Goal: Information Seeking & Learning: Learn about a topic

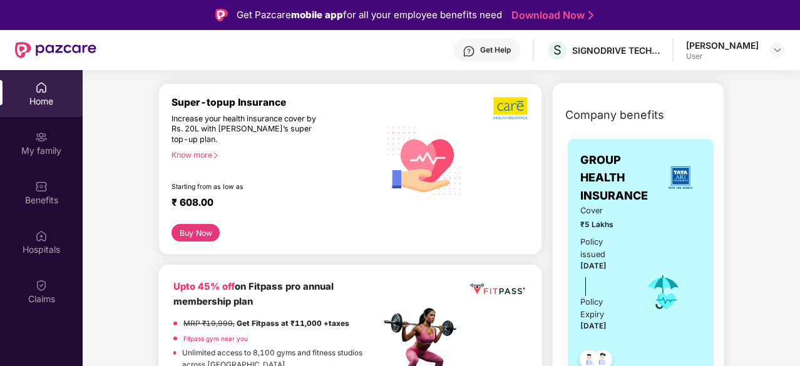
scroll to position [148, 0]
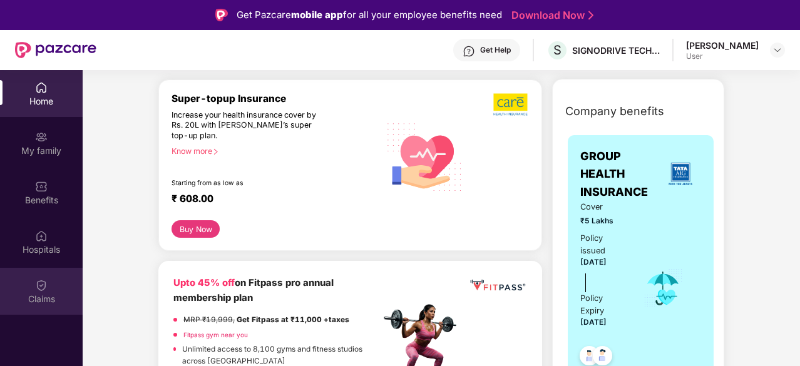
click at [34, 286] on div "Claims" at bounding box center [41, 291] width 83 height 47
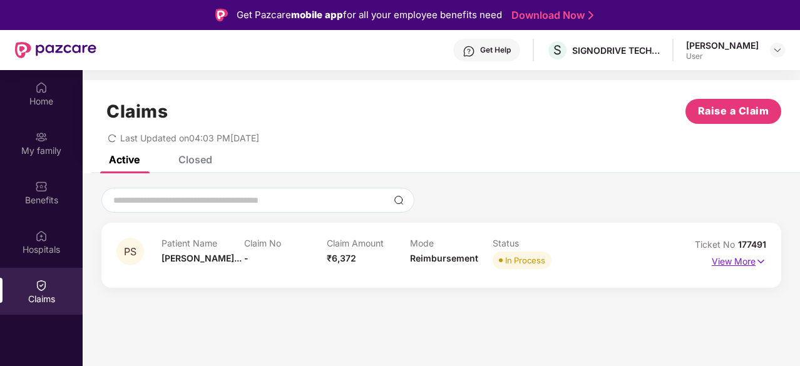
click at [761, 259] on img at bounding box center [761, 262] width 11 height 14
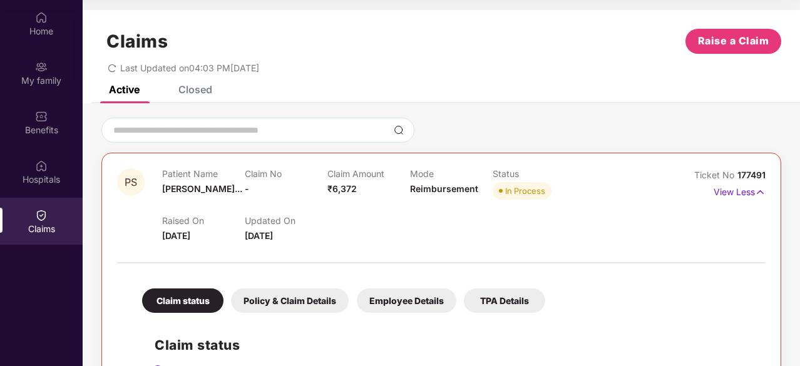
click at [113, 67] on icon "redo" at bounding box center [112, 68] width 9 height 9
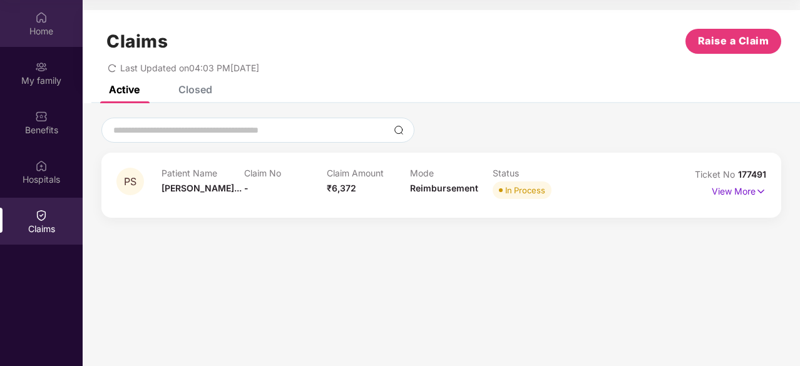
click at [27, 19] on div "Home" at bounding box center [41, 23] width 83 height 47
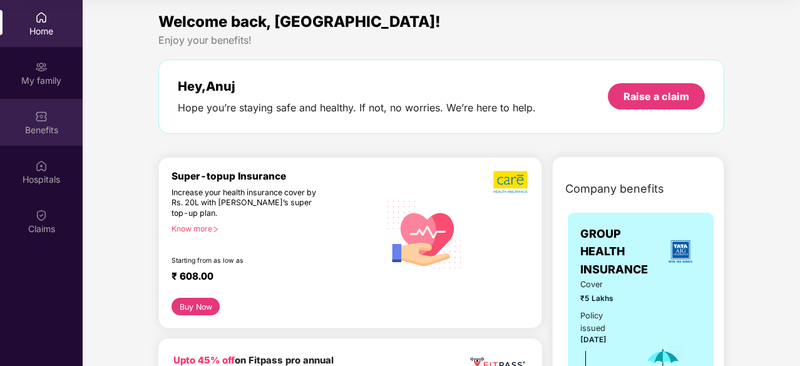
click at [56, 125] on div "Benefits" at bounding box center [41, 130] width 83 height 13
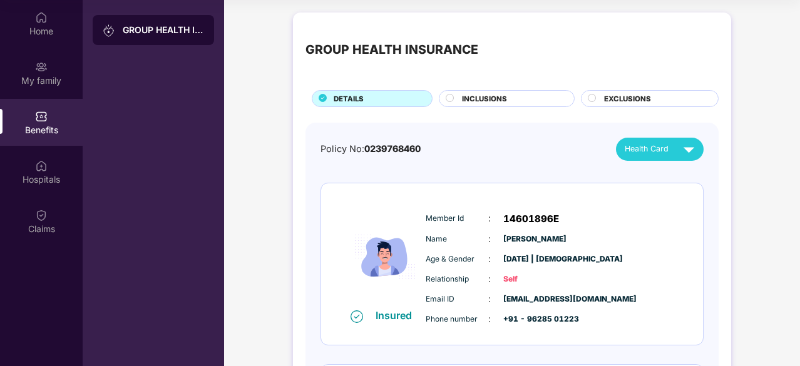
click at [480, 98] on span "INCLUSIONS" at bounding box center [484, 98] width 45 height 11
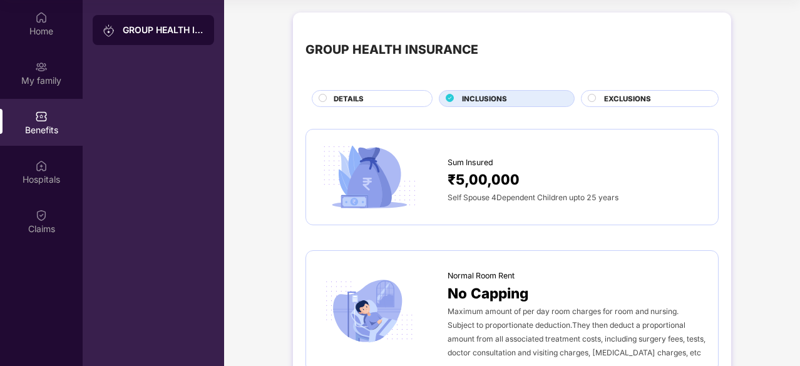
click at [628, 91] on div "EXCLUSIONS" at bounding box center [650, 98] width 138 height 17
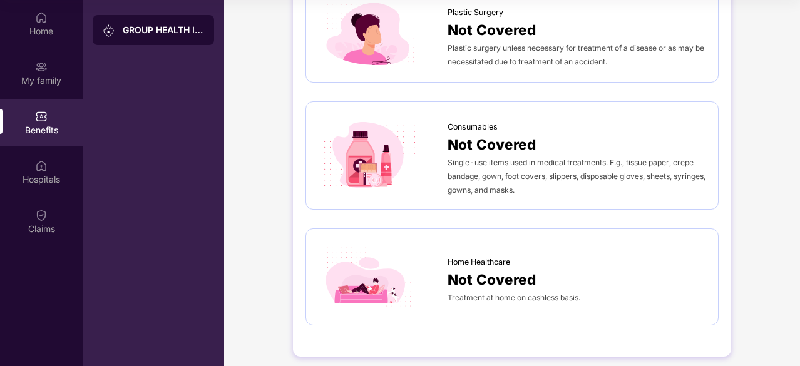
scroll to position [727, 0]
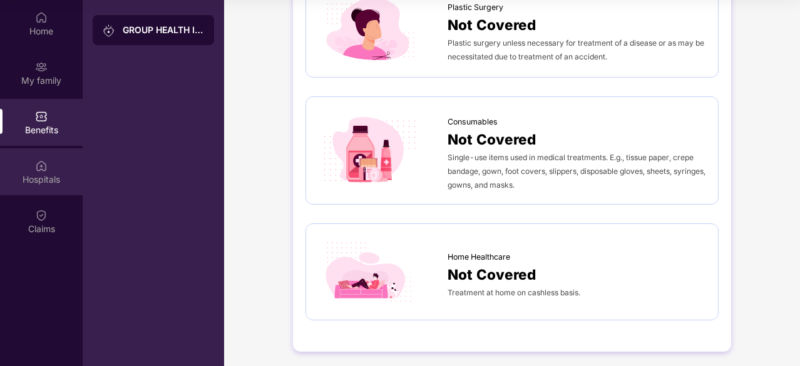
click at [53, 167] on div "Hospitals" at bounding box center [41, 171] width 83 height 47
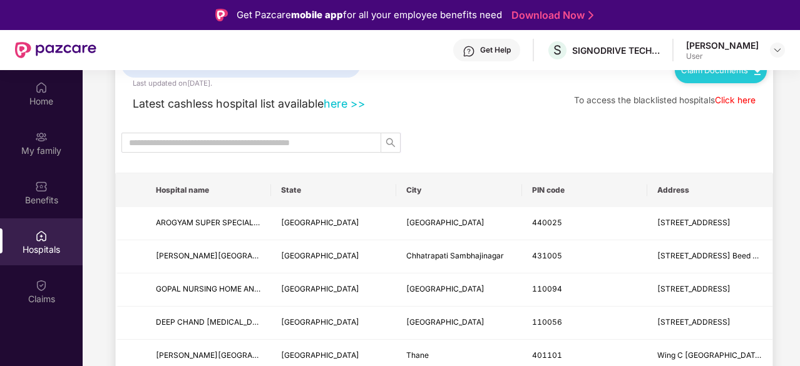
scroll to position [56, 0]
click at [735, 101] on link "Click here" at bounding box center [735, 100] width 41 height 10
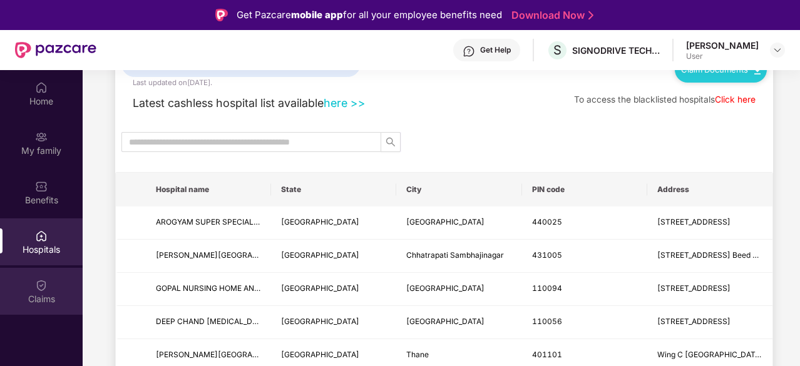
click at [40, 282] on img at bounding box center [41, 285] width 13 height 13
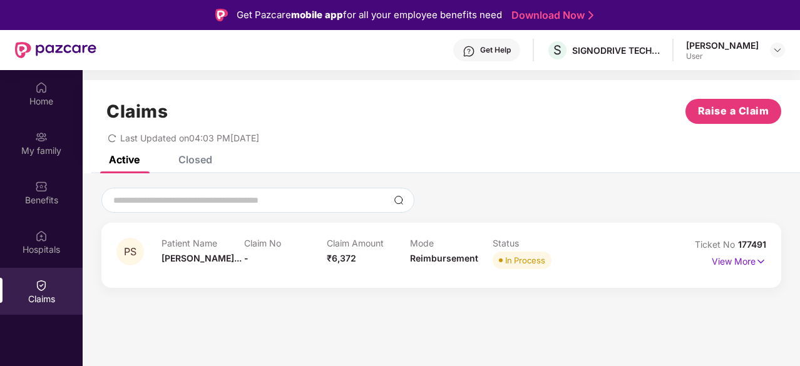
click at [235, 238] on p "Patient Name" at bounding box center [203, 243] width 83 height 11
click at [247, 252] on div "Claim No -" at bounding box center [285, 255] width 83 height 34
click at [556, 290] on div "PS Patient Name [PERSON_NAME]... Claim No - Claim Amount ₹6,372 Mode Reimbursem…" at bounding box center [442, 236] width 718 height 127
click at [763, 267] on img at bounding box center [761, 262] width 11 height 14
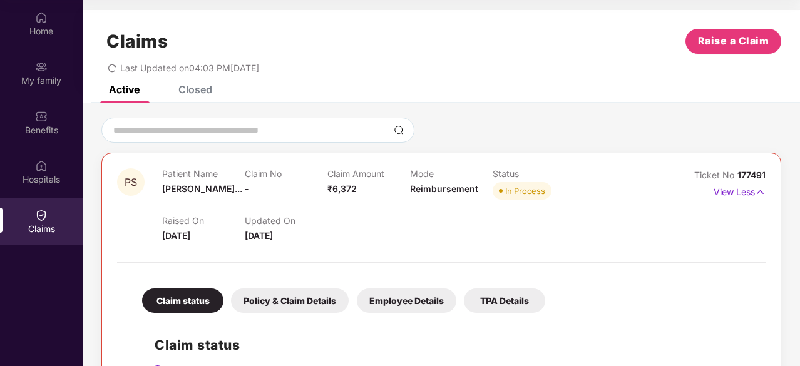
click at [272, 300] on div "Policy & Claim Details" at bounding box center [290, 301] width 118 height 24
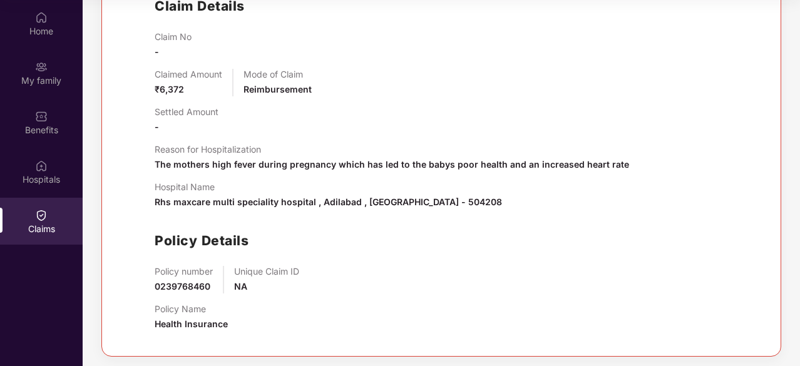
scroll to position [342, 0]
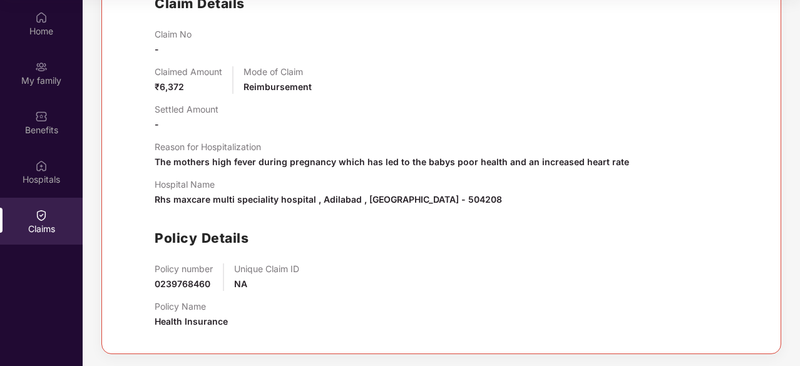
click at [418, 196] on span "Rhs maxcare multi speciality hospital , Adilabad , [GEOGRAPHIC_DATA] - 504208" at bounding box center [329, 199] width 348 height 11
copy span "504208"
click at [177, 194] on span "Rhs maxcare multi speciality hospital , Adilabad , [GEOGRAPHIC_DATA] - 504208" at bounding box center [329, 199] width 348 height 11
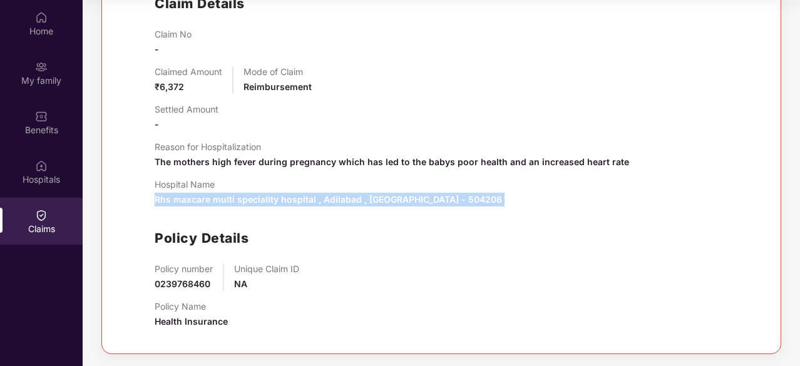
click at [177, 194] on span "Rhs maxcare multi speciality hospital , Adilabad , [GEOGRAPHIC_DATA] - 504208" at bounding box center [329, 199] width 348 height 11
copy span "Rhs maxcare multi speciality hospital , Adilabad , [GEOGRAPHIC_DATA] - 504208"
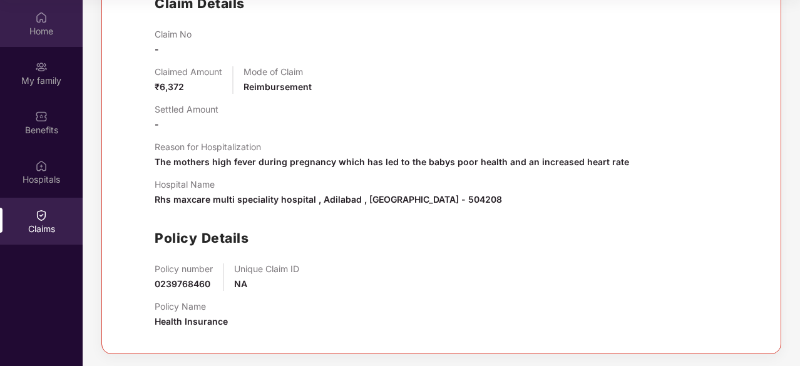
click at [34, 25] on div "Home" at bounding box center [41, 31] width 83 height 13
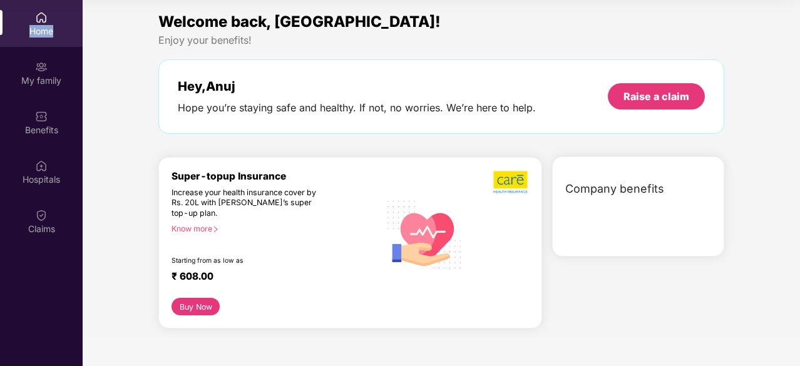
click at [34, 25] on div "Home" at bounding box center [41, 31] width 83 height 13
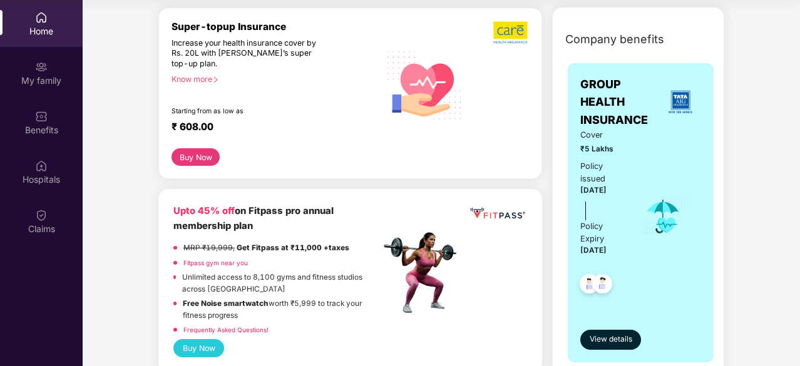
scroll to position [150, 0]
click at [680, 107] on img at bounding box center [681, 102] width 34 height 34
click at [593, 334] on span "View details" at bounding box center [611, 339] width 43 height 12
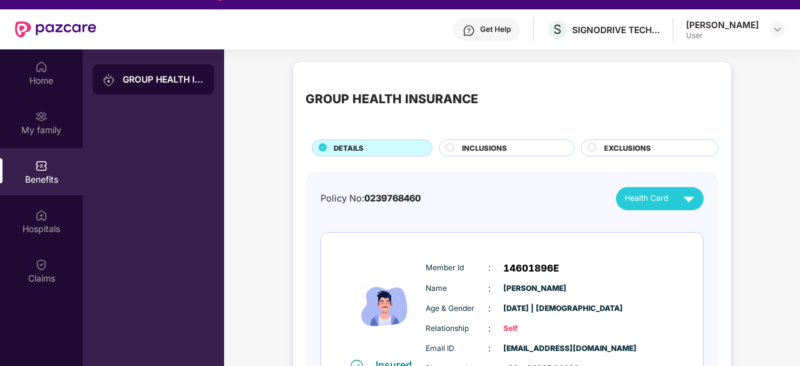
scroll to position [11, 0]
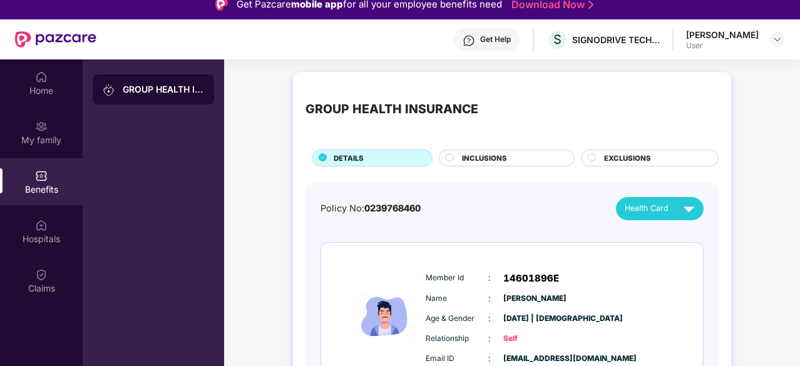
click at [505, 158] on span "INCLUSIONS" at bounding box center [484, 158] width 45 height 11
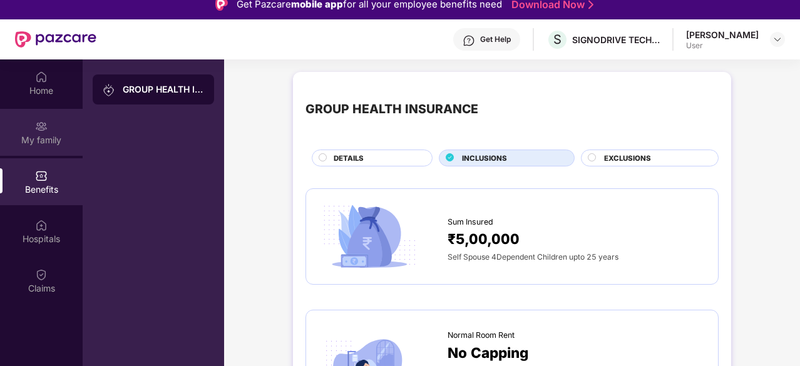
click at [56, 140] on div "My family" at bounding box center [41, 140] width 83 height 13
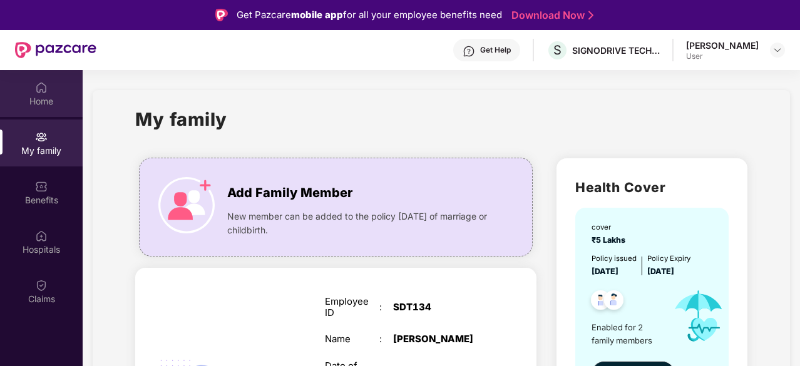
click at [47, 82] on img at bounding box center [41, 87] width 13 height 13
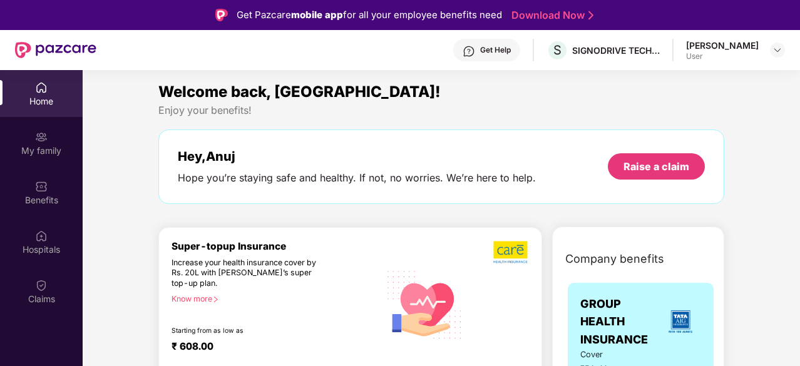
click at [769, 51] on div "[PERSON_NAME] User" at bounding box center [735, 50] width 99 height 22
click at [729, 48] on div "[PERSON_NAME]" at bounding box center [722, 45] width 73 height 12
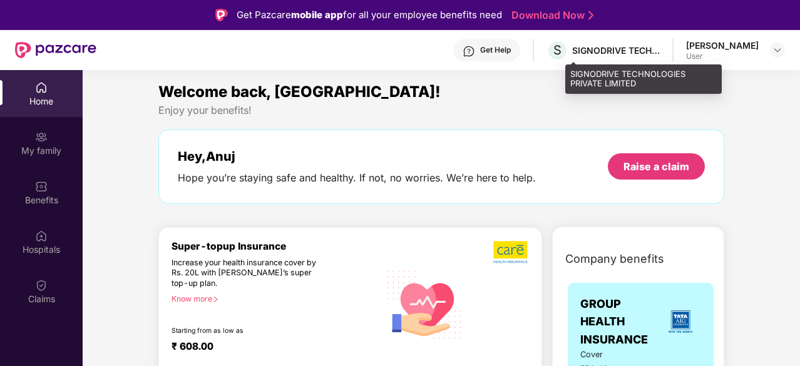
click at [647, 44] on div "SIGNODRIVE TECHNOLOGIES PRIVATE LIMITED" at bounding box center [616, 50] width 88 height 12
click at [643, 49] on div "SIGNODRIVE TECHNOLOGIES PRIVATE LIMITED" at bounding box center [616, 50] width 88 height 12
click at [562, 51] on span "S" at bounding box center [558, 50] width 8 height 15
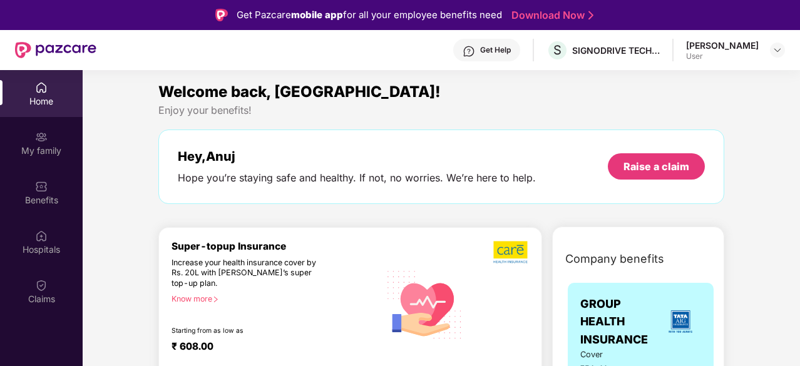
click at [511, 54] on div "Get Help" at bounding box center [495, 50] width 31 height 10
click at [639, 133] on div "Hey, [PERSON_NAME] you’re staying safe and healthy. If not, no worries. We’re h…" at bounding box center [441, 167] width 566 height 75
click at [505, 45] on div "Get Help" at bounding box center [495, 50] width 31 height 10
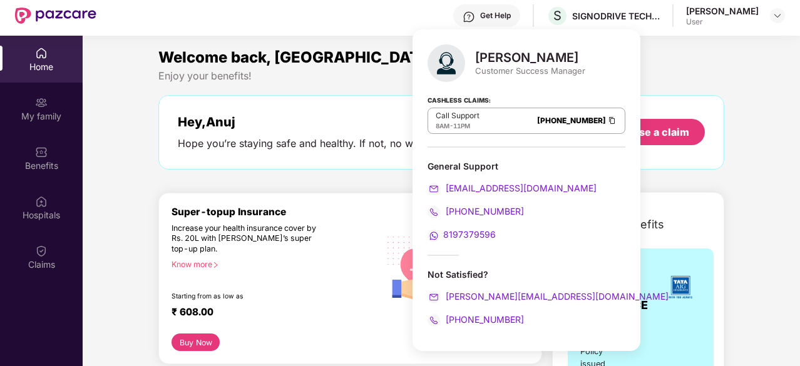
scroll to position [70, 0]
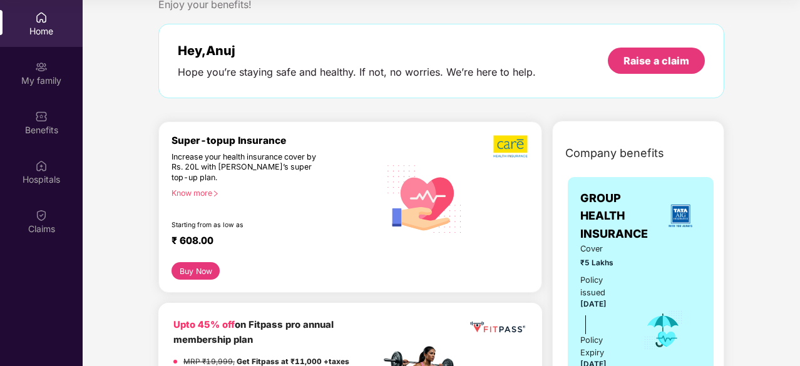
scroll to position [40, 0]
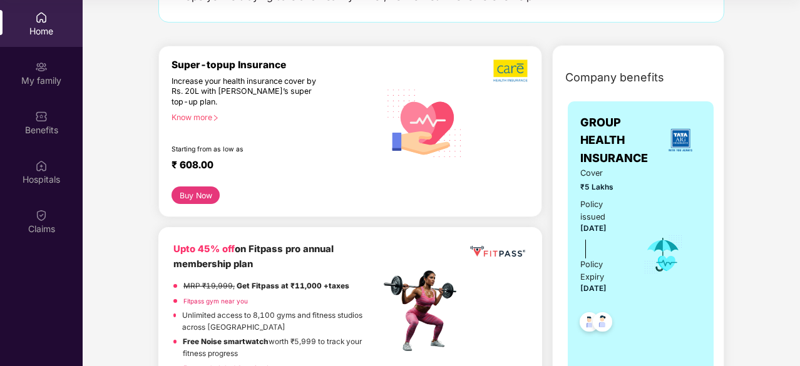
scroll to position [112, 0]
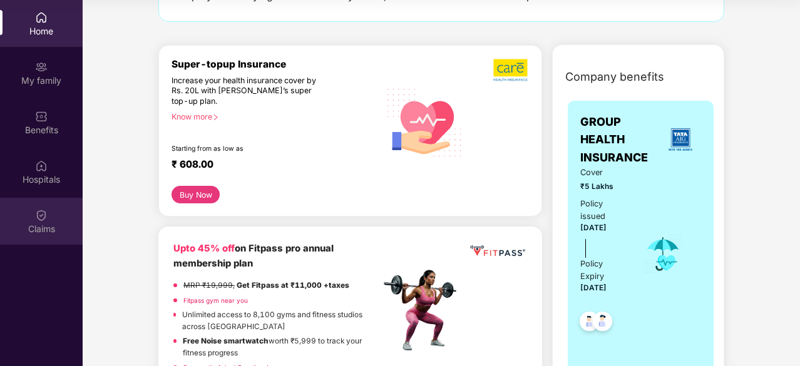
click at [31, 223] on div "Claims" at bounding box center [41, 229] width 83 height 13
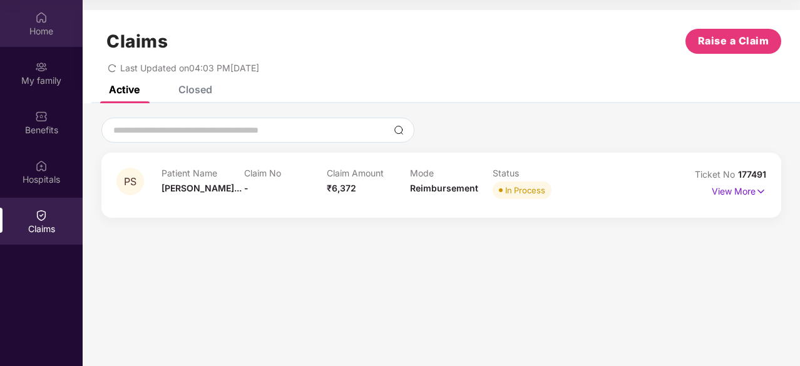
click at [41, 18] on img at bounding box center [41, 17] width 13 height 13
